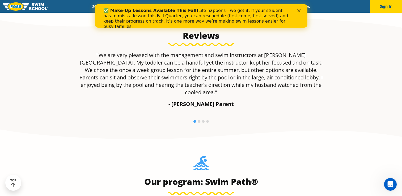
scroll to position [373, 0]
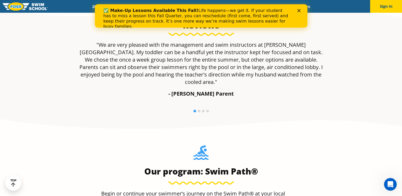
click at [300, 11] on icon "Close" at bounding box center [298, 10] width 3 height 3
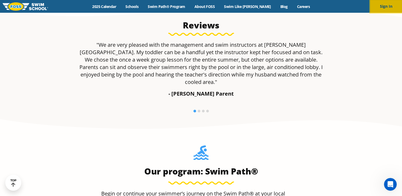
click at [382, 8] on button "Sign In" at bounding box center [386, 6] width 32 height 13
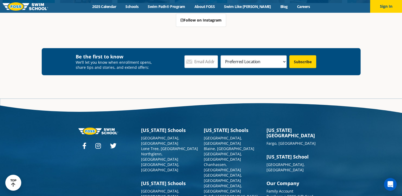
scroll to position [581, 0]
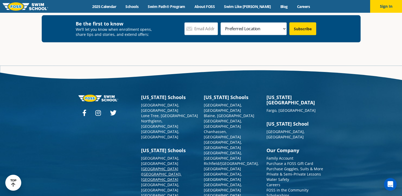
click at [160, 166] on link "[GEOGRAPHIC_DATA] ([GEOGRAPHIC_DATA]), [GEOGRAPHIC_DATA]" at bounding box center [161, 174] width 40 height 16
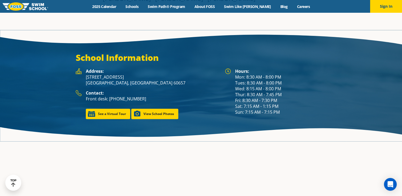
scroll to position [747, 0]
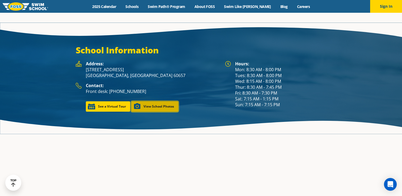
click at [152, 101] on link "View School Photos" at bounding box center [154, 106] width 47 height 10
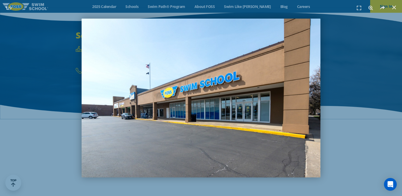
scroll to position [740, 0]
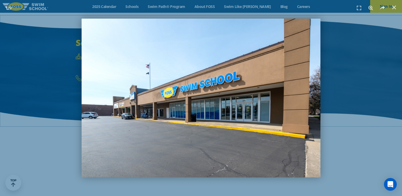
click at [354, 117] on div "1 / 9" at bounding box center [201, 98] width 365 height 159
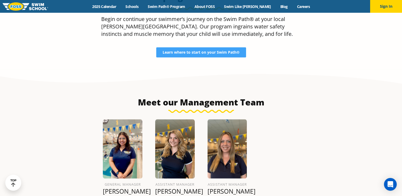
scroll to position [540, 0]
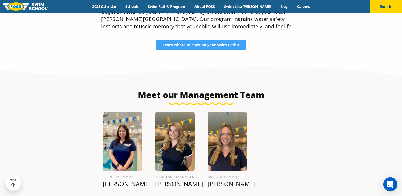
click at [389, 186] on icon "Open Intercom Messenger" at bounding box center [390, 184] width 6 height 7
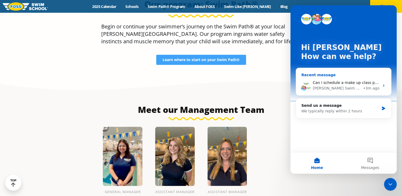
scroll to position [547, 0]
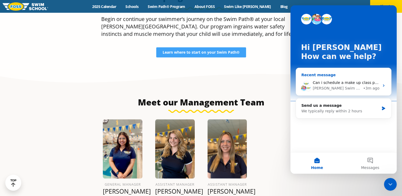
click at [375, 79] on div "Can i schedule a make up class please [PERSON_NAME] Swim School • 3m ago" at bounding box center [343, 86] width 95 height 20
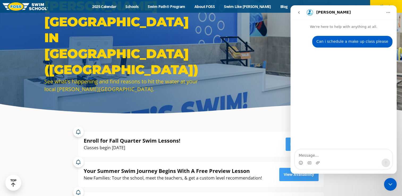
scroll to position [0, 0]
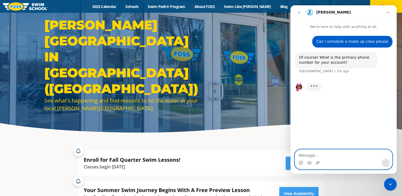
click at [321, 154] on textarea "Message…" at bounding box center [343, 154] width 97 height 9
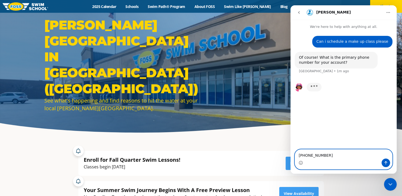
type textarea "847-877-4298"
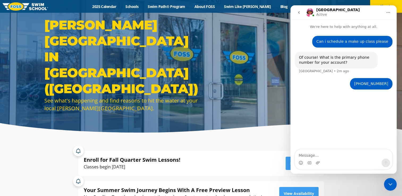
click at [351, 90] on div "847-877-4298 Julia • 1m ago" at bounding box center [344, 87] width 98 height 18
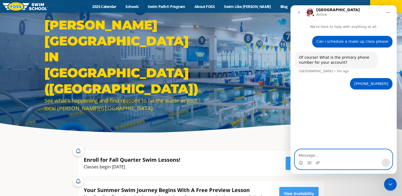
drag, startPoint x: 324, startPoint y: 158, endPoint x: 313, endPoint y: 156, distance: 11.1
click at [313, 156] on textarea "Message…" at bounding box center [343, 154] width 97 height 9
